Goal: Check status: Check status

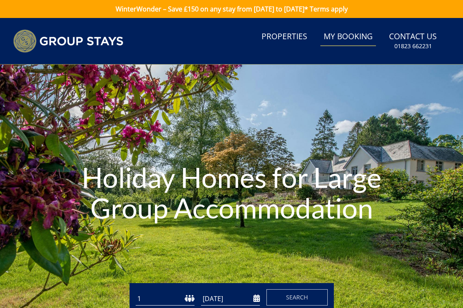
click at [337, 35] on link "My Booking" at bounding box center [349, 37] width 56 height 18
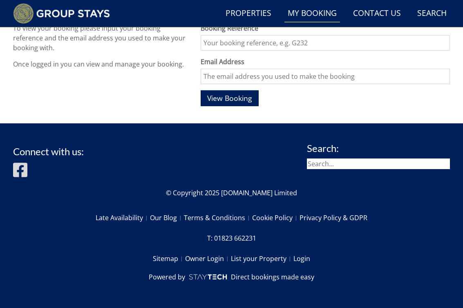
scroll to position [309, 0]
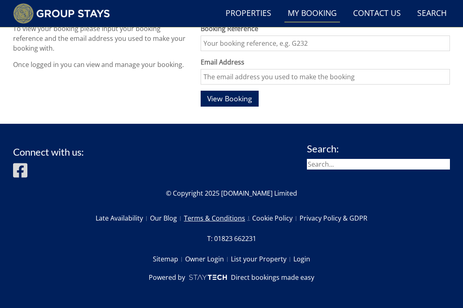
click at [222, 218] on link "Terms & Conditions" at bounding box center [218, 218] width 68 height 14
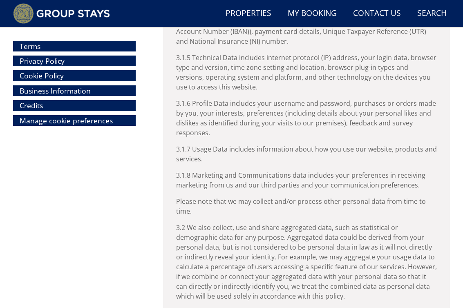
scroll to position [5538, 0]
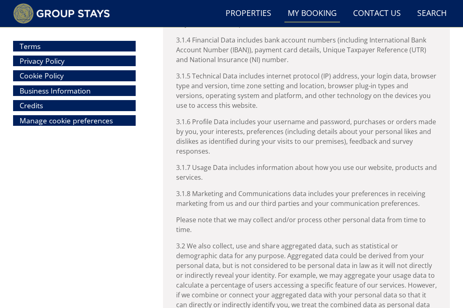
click at [319, 9] on link "My Booking" at bounding box center [313, 13] width 56 height 18
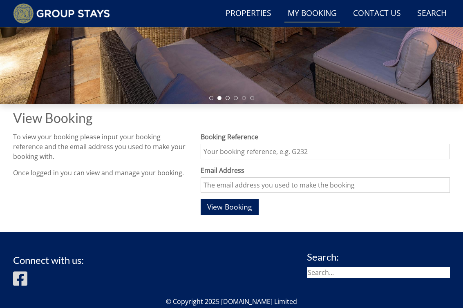
scroll to position [215, 0]
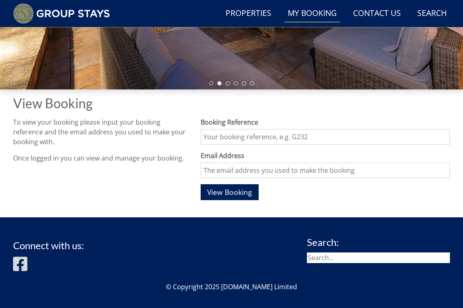
click at [287, 130] on input "Booking Reference" at bounding box center [325, 137] width 249 height 16
paste input "19993630-47"
type input "19993630-47"
click at [278, 169] on input "Email Address" at bounding box center [325, 171] width 249 height 16
type input "[EMAIL_ADDRESS][DOMAIN_NAME]"
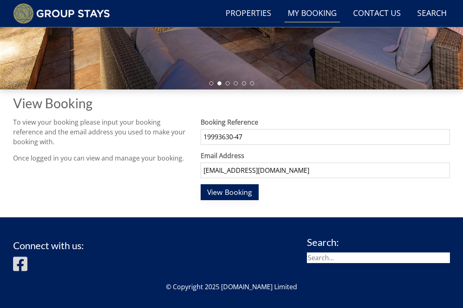
click at [250, 187] on span "View Booking" at bounding box center [229, 192] width 45 height 10
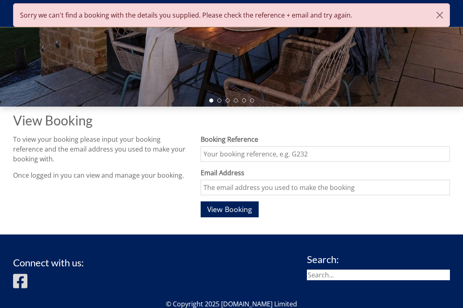
scroll to position [199, 0]
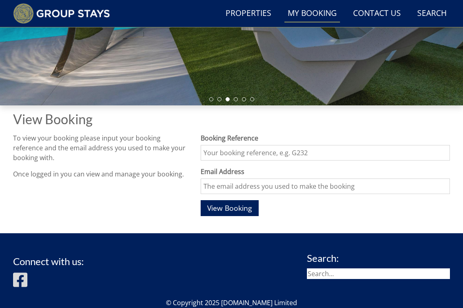
click at [275, 155] on input "Booking Reference" at bounding box center [325, 153] width 249 height 16
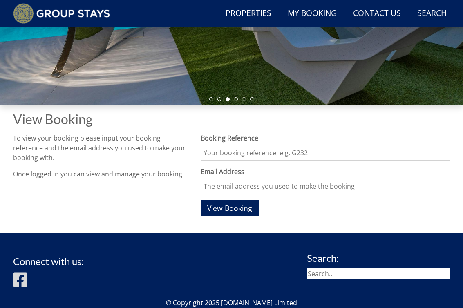
paste input "1999363"
type input "1999363"
click at [271, 183] on input "Email Address" at bounding box center [325, 187] width 249 height 16
type input "[EMAIL_ADDRESS][DOMAIN_NAME]"
click at [238, 207] on span "View Booking" at bounding box center [229, 208] width 45 height 10
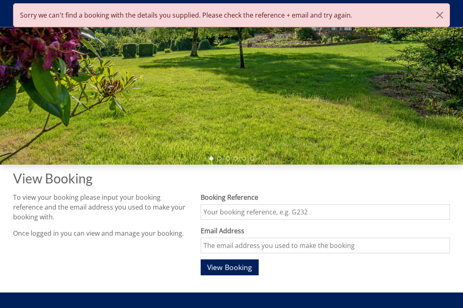
scroll to position [139, 0]
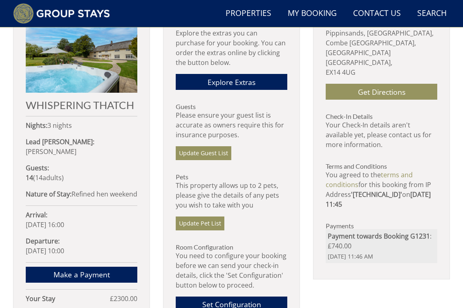
scroll to position [331, 0]
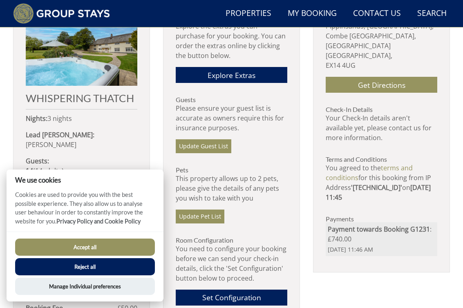
click at [138, 248] on button "Accept all" at bounding box center [85, 247] width 140 height 17
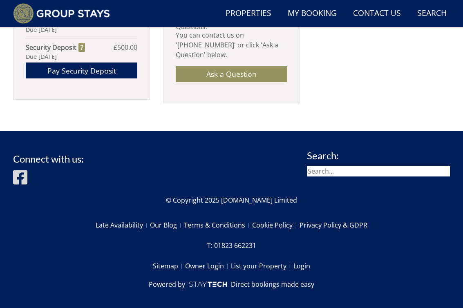
scroll to position [658, 0]
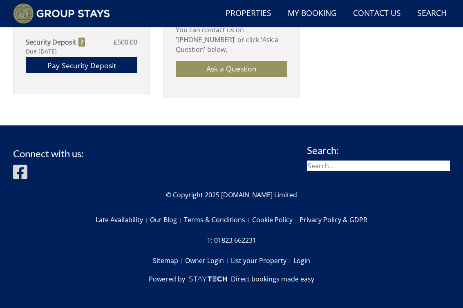
click at [340, 161] on input "search" at bounding box center [378, 166] width 143 height 11
type input "cancellation"
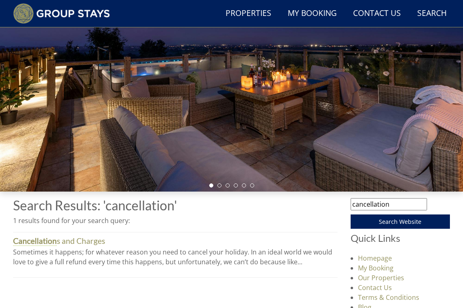
scroll to position [161, 0]
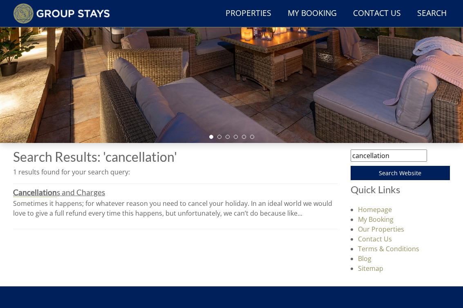
click at [45, 194] on strong "Cancellation" at bounding box center [35, 193] width 44 height 10
